Goal: Check status: Check status

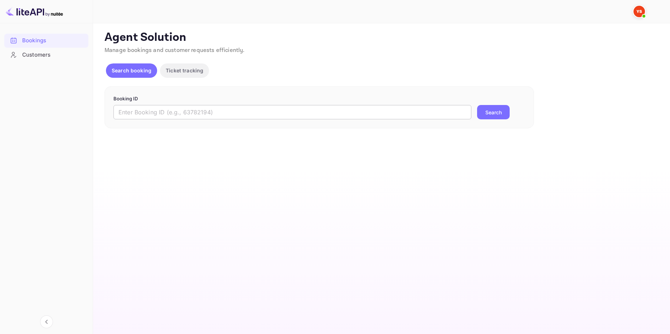
click at [151, 109] on input "text" at bounding box center [293, 112] width 358 height 14
type input "9472444"
click at [477, 105] on button "Search" at bounding box center [493, 112] width 33 height 14
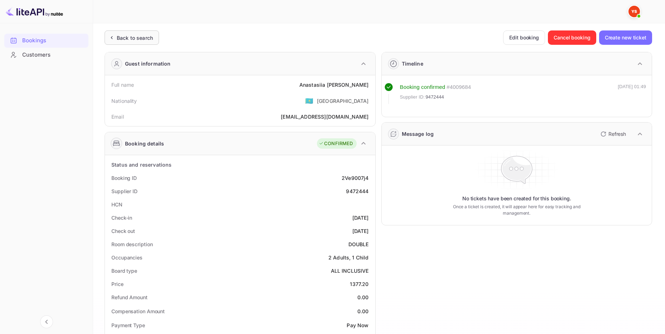
click at [133, 31] on div "Back to search" at bounding box center [132, 37] width 54 height 14
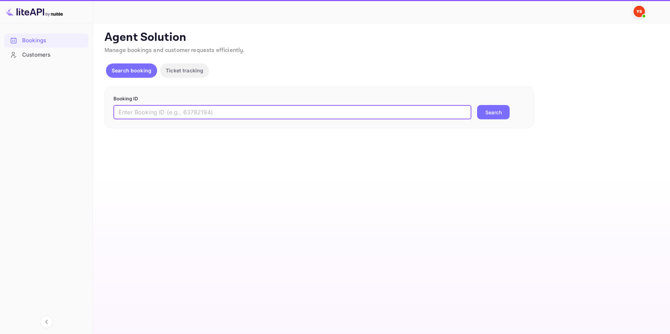
click at [157, 110] on input "text" at bounding box center [293, 112] width 358 height 14
paste input "9824695"
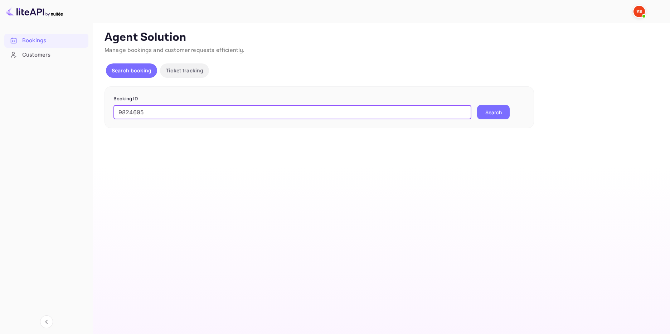
type input "9824695"
click at [489, 109] on button "Search" at bounding box center [493, 112] width 33 height 14
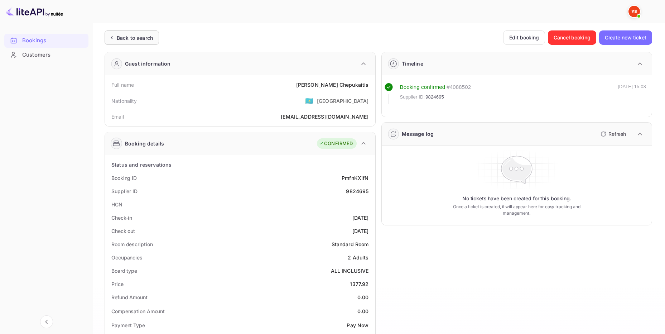
click at [127, 35] on div "Back to search" at bounding box center [135, 38] width 36 height 8
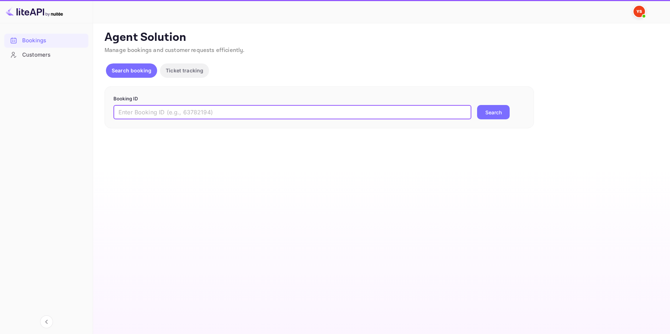
click at [216, 110] on input "text" at bounding box center [293, 112] width 358 height 14
paste input "9530352"
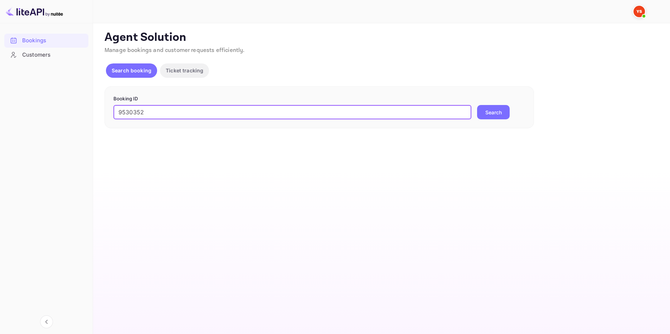
type input "9530352"
click at [495, 112] on button "Search" at bounding box center [493, 112] width 33 height 14
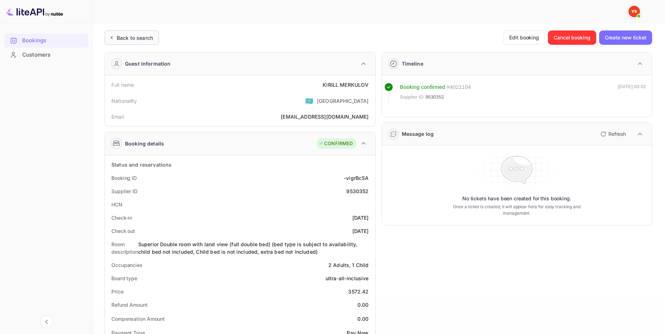
click at [141, 40] on div "Back to search" at bounding box center [135, 38] width 36 height 8
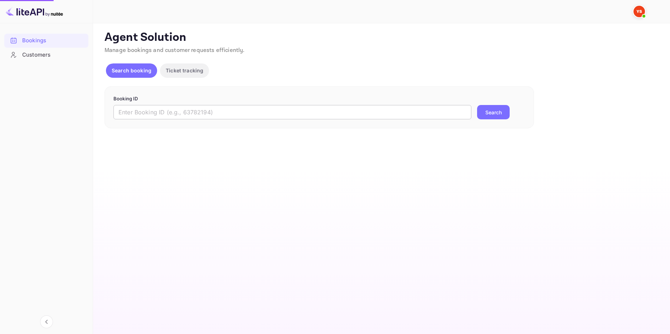
click at [148, 111] on input "text" at bounding box center [293, 112] width 358 height 14
paste input "9389839"
type input "9389839"
click at [490, 107] on button "Search" at bounding box center [493, 112] width 33 height 14
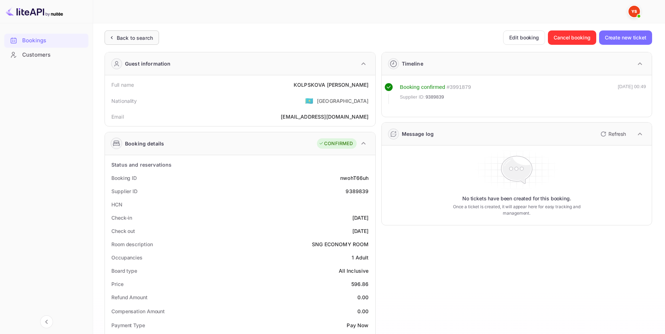
click at [131, 36] on div "Back to search" at bounding box center [135, 38] width 36 height 8
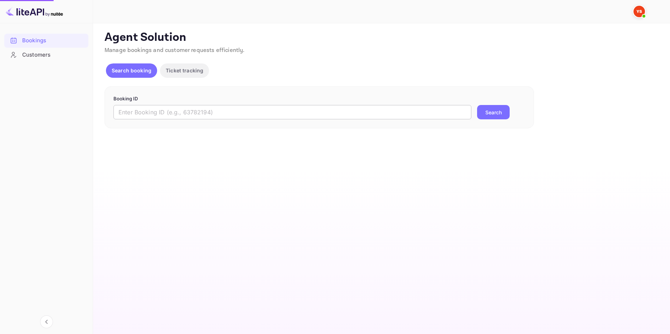
click at [210, 109] on input "text" at bounding box center [293, 112] width 358 height 14
paste input "9576060"
type input "9576060"
click at [498, 111] on button "Search" at bounding box center [493, 112] width 33 height 14
